Goal: Task Accomplishment & Management: Use online tool/utility

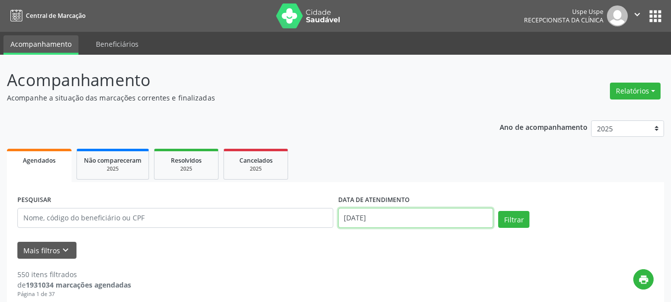
click at [376, 225] on input "[DATE]" at bounding box center [416, 218] width 156 height 20
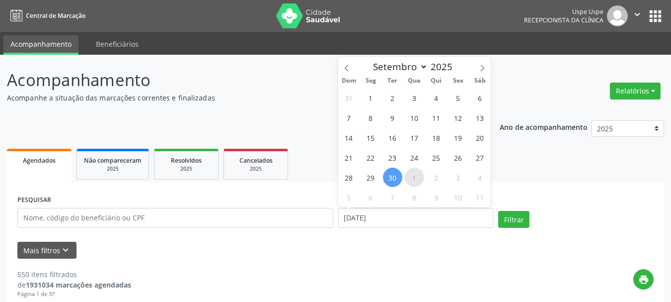
click at [415, 179] on span "1" at bounding box center [414, 176] width 19 height 19
type input "01/10/2025"
click at [415, 179] on span "1" at bounding box center [414, 176] width 19 height 19
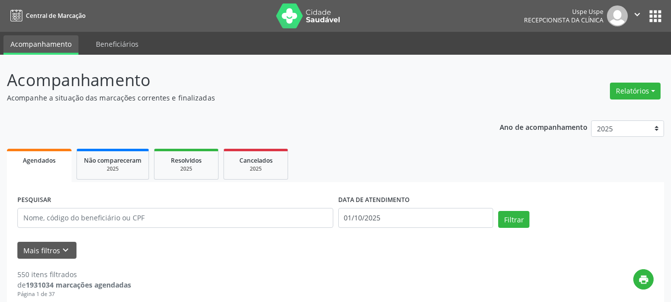
click at [193, 207] on div "PESQUISAR" at bounding box center [175, 213] width 321 height 42
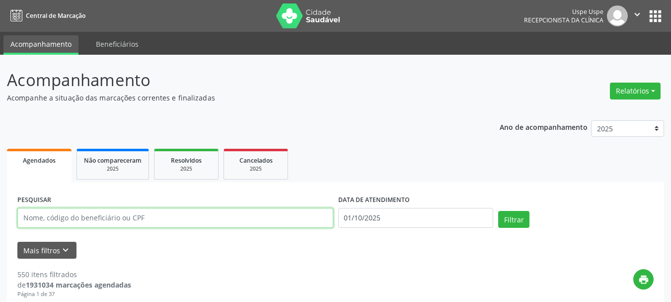
click at [183, 217] on input "text" at bounding box center [175, 218] width 316 height 20
type input "VALDECK"
click at [498, 211] on button "Filtrar" at bounding box center [513, 219] width 31 height 17
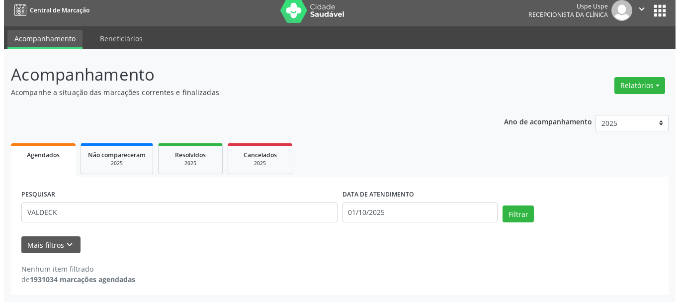
scroll to position [5, 0]
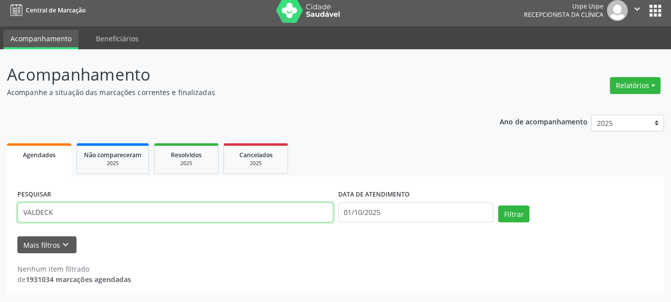
click at [107, 210] on input "VALDECK" at bounding box center [175, 212] width 316 height 20
click at [620, 81] on button "Relatórios" at bounding box center [635, 85] width 51 height 17
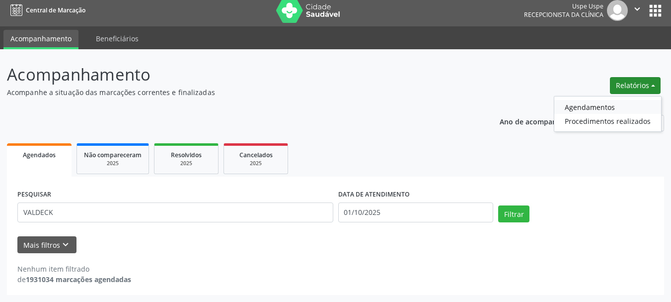
click at [603, 109] on link "Agendamentos" at bounding box center [607, 107] width 107 height 14
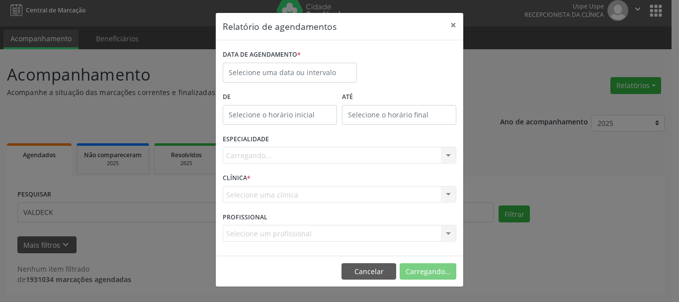
drag, startPoint x: 349, startPoint y: 61, endPoint x: 303, endPoint y: 79, distance: 50.2
click at [348, 61] on div "DATA DE AGENDAMENTO *" at bounding box center [290, 54] width 134 height 15
click at [300, 79] on input "text" at bounding box center [290, 73] width 134 height 20
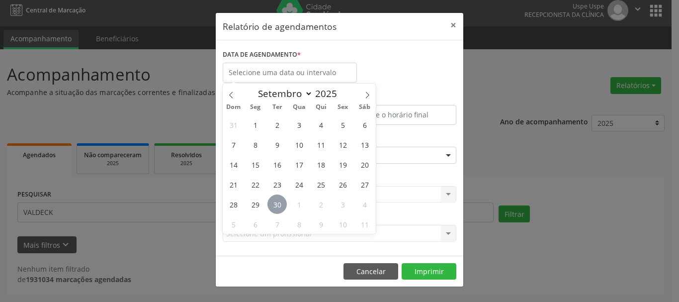
click at [272, 205] on span "30" at bounding box center [276, 203] width 19 height 19
type input "[DATE]"
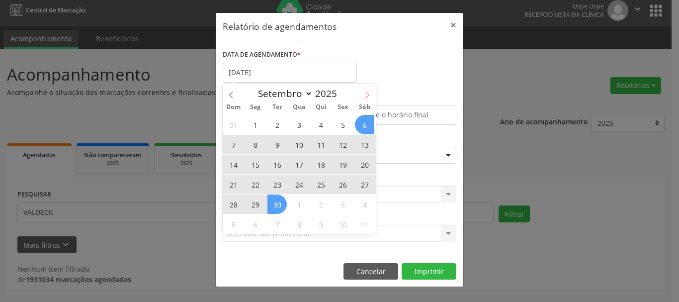
click at [366, 94] on icon at bounding box center [367, 94] width 7 height 7
select select "9"
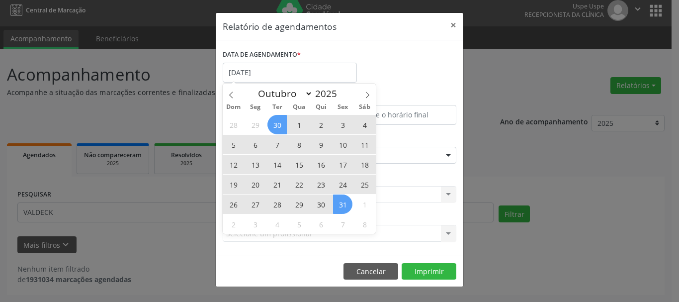
click at [334, 203] on span "31" at bounding box center [342, 203] width 19 height 19
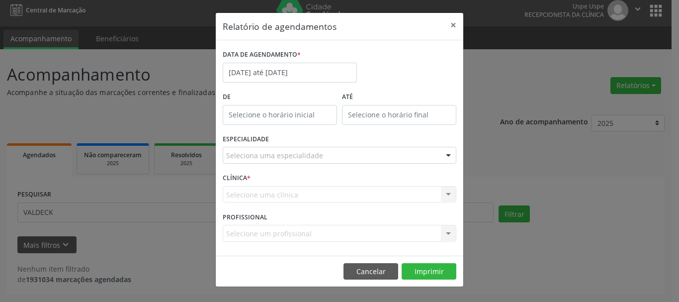
click at [288, 164] on div "ESPECIALIDADE Seleciona uma especialidade Todas as especialidades Alergologia A…" at bounding box center [339, 151] width 238 height 39
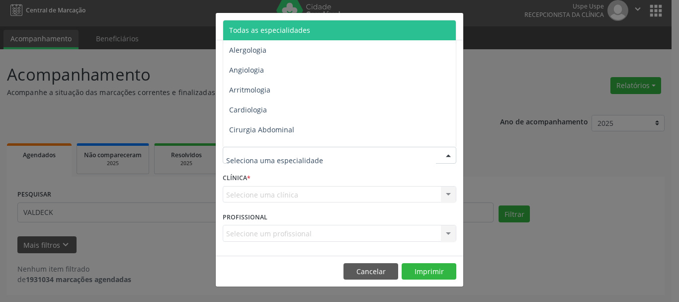
click at [275, 25] on span "Todas as especialidades" at bounding box center [269, 29] width 81 height 9
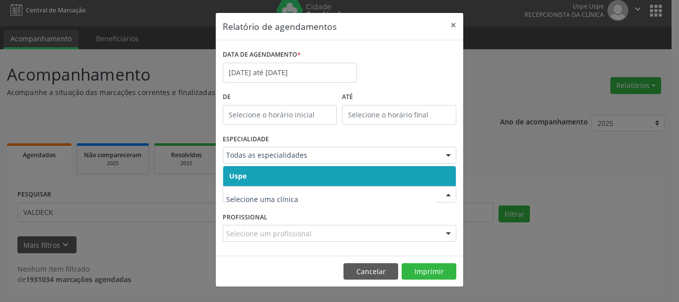
click at [240, 171] on span "Uspe" at bounding box center [237, 175] width 17 height 9
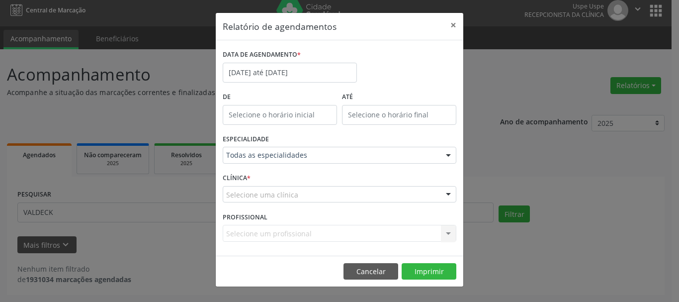
click at [240, 171] on span "Uspe" at bounding box center [237, 175] width 17 height 9
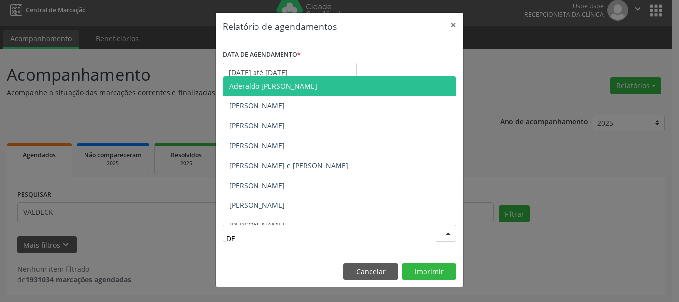
type input "DEY"
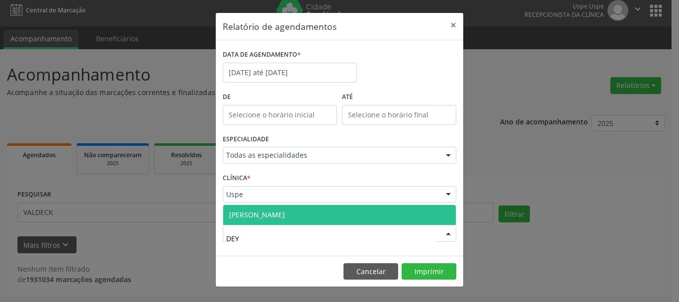
click at [252, 214] on span "[PERSON_NAME]" at bounding box center [257, 214] width 56 height 9
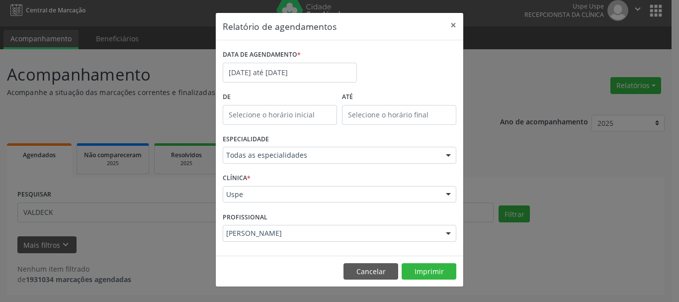
click at [447, 280] on footer "Cancelar Imprimir" at bounding box center [339, 270] width 247 height 31
click at [444, 279] on button "Imprimir" at bounding box center [428, 271] width 55 height 17
